Goal: Obtain resource: Obtain resource

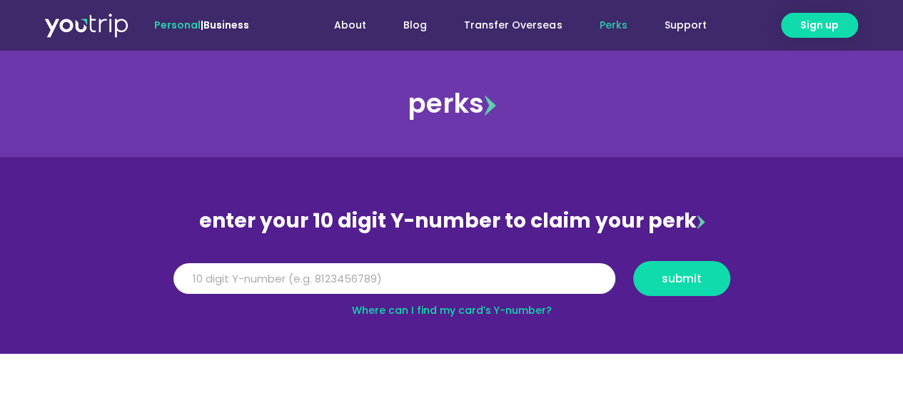
click at [527, 305] on link "Where can I find my card’s Y-number?" at bounding box center [452, 310] width 200 height 14
click at [234, 271] on input "Y Number" at bounding box center [394, 278] width 442 height 31
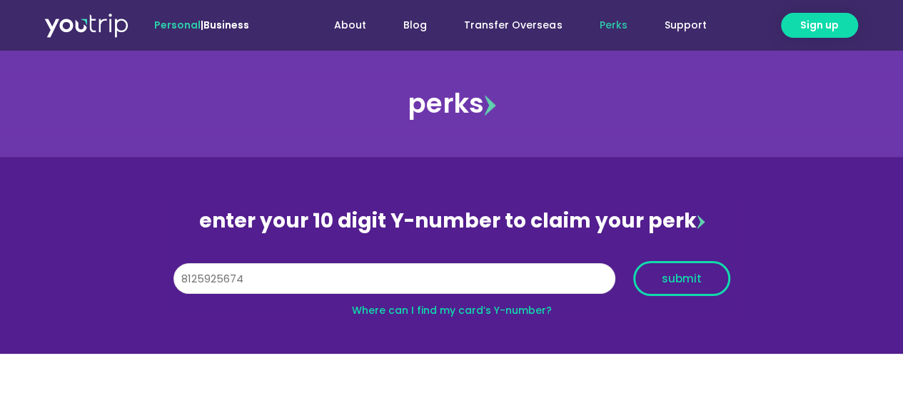
type input "8125925674"
click at [654, 271] on button "submit" at bounding box center [681, 278] width 97 height 35
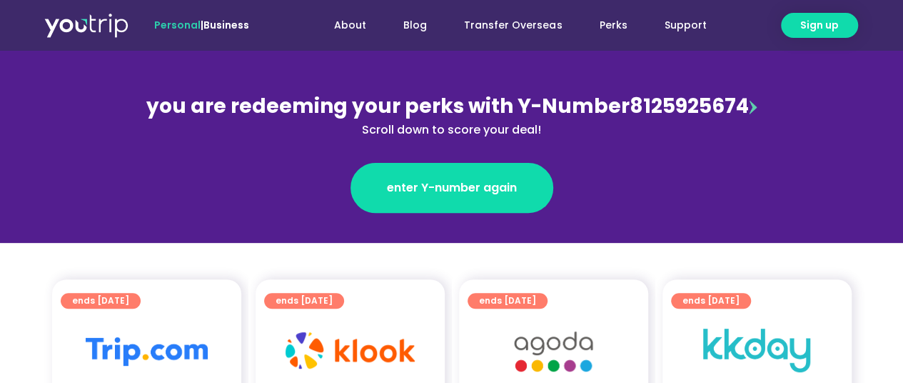
scroll to position [71, 0]
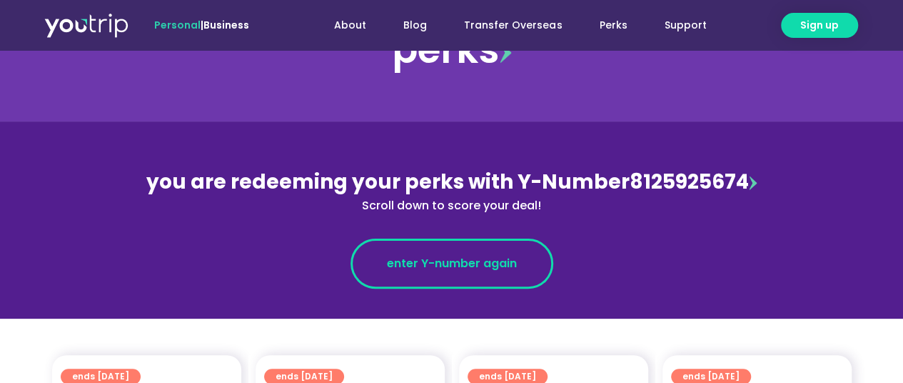
click at [434, 251] on link "enter Y-number again" at bounding box center [451, 263] width 203 height 50
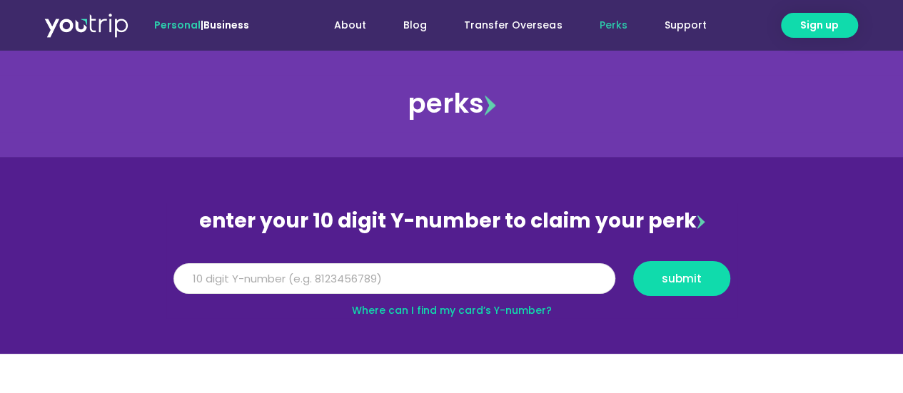
click at [417, 280] on input "Y Number" at bounding box center [394, 278] width 442 height 31
click at [494, 292] on input "Y Number" at bounding box center [394, 278] width 442 height 31
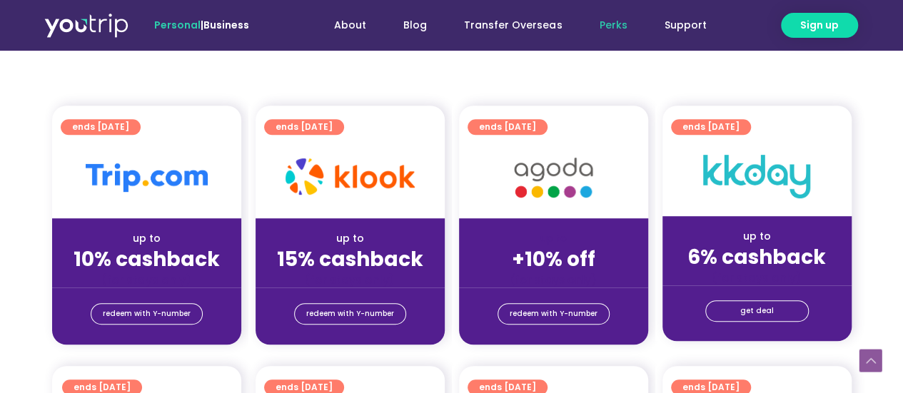
scroll to position [285, 0]
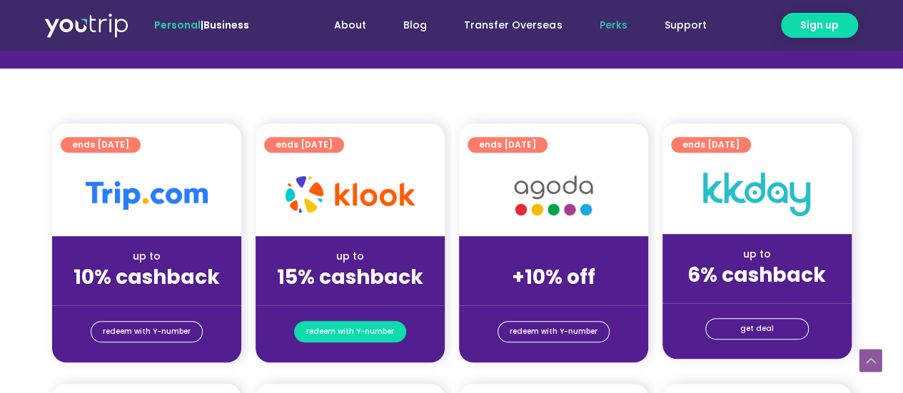
click at [350, 327] on span "redeem with Y-number" at bounding box center [350, 332] width 88 height 20
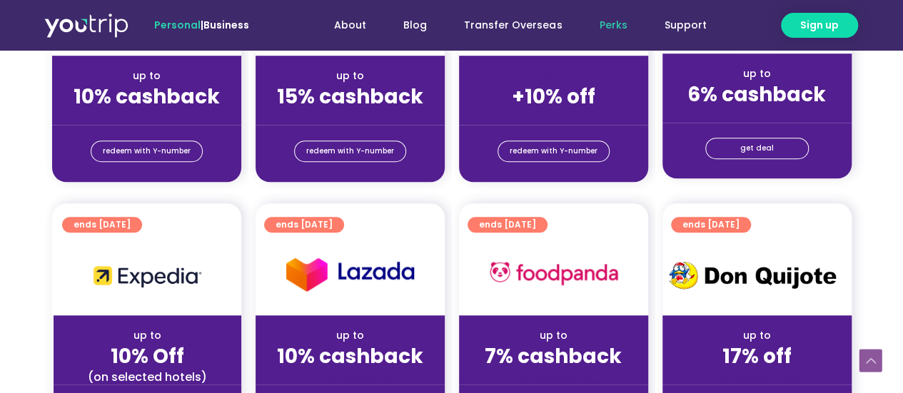
scroll to position [514, 0]
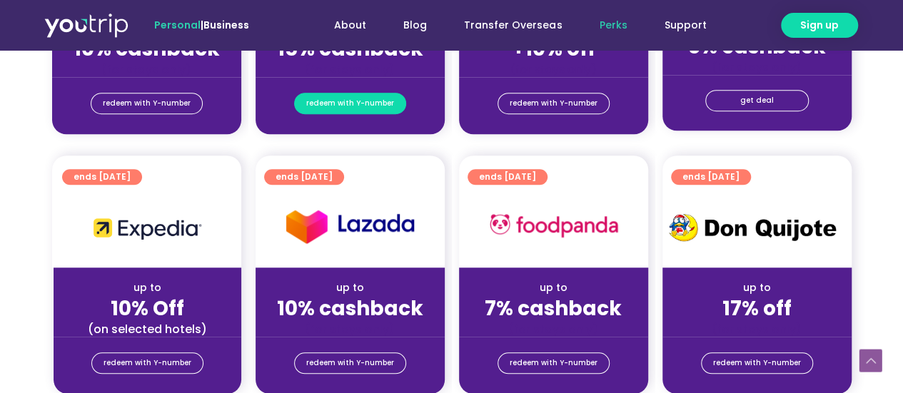
click at [344, 105] on span "redeem with Y-number" at bounding box center [350, 103] width 88 height 20
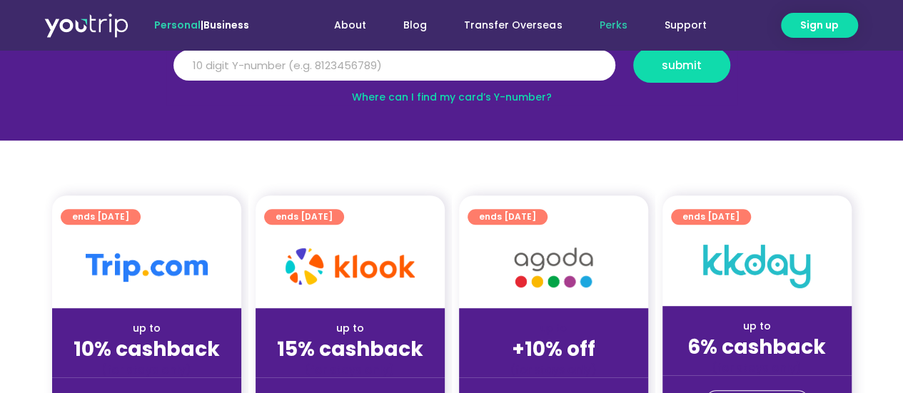
scroll to position [157, 0]
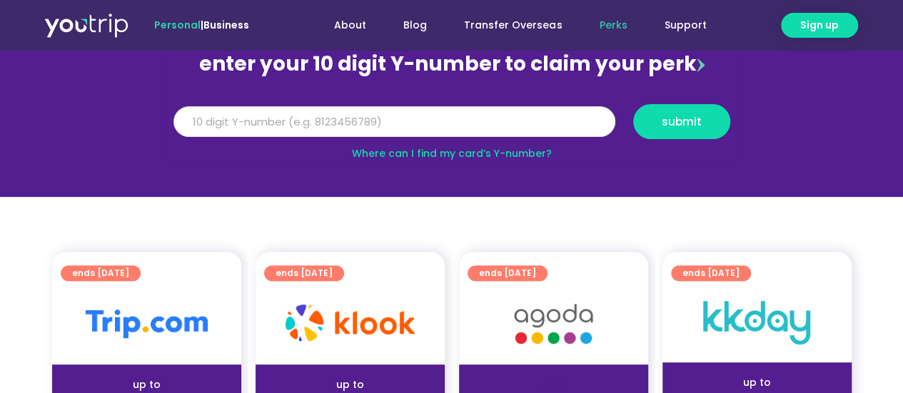
click at [407, 115] on input "Y Number" at bounding box center [394, 121] width 442 height 31
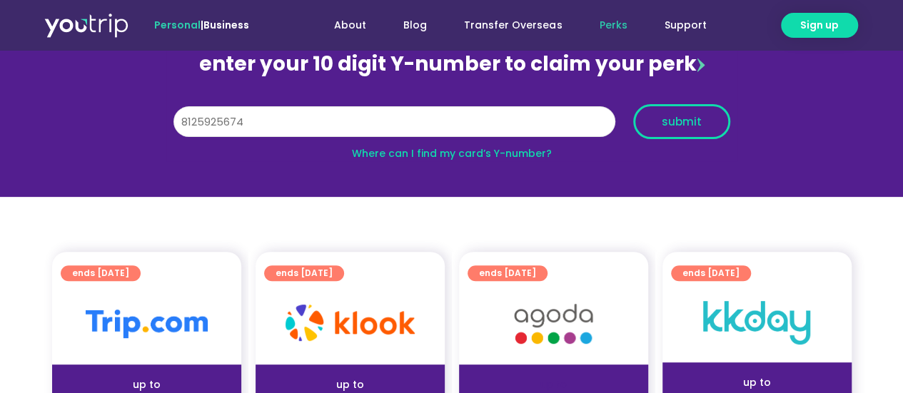
type input "8125925674"
click at [691, 116] on span "submit" at bounding box center [682, 121] width 40 height 11
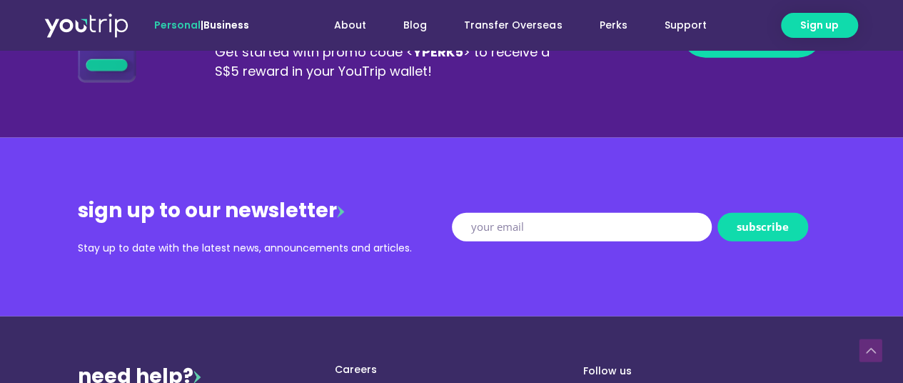
scroll to position [1642, 0]
